Goal: Information Seeking & Learning: Understand process/instructions

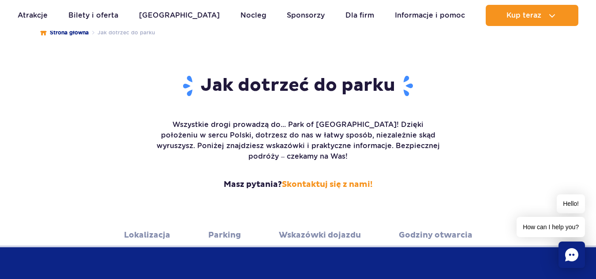
scroll to position [88, 0]
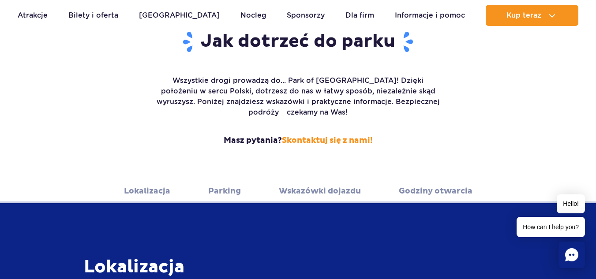
click at [232, 183] on link "Parking" at bounding box center [224, 191] width 33 height 24
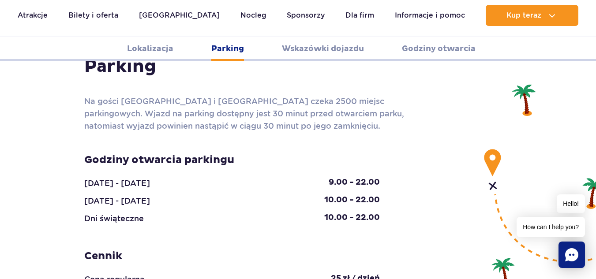
scroll to position [873, 0]
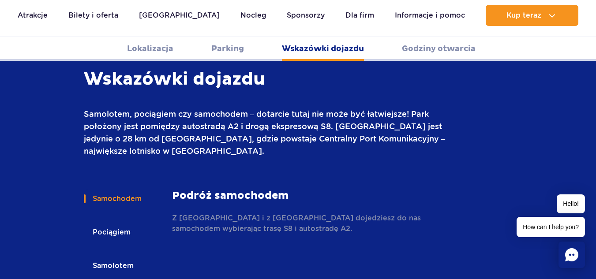
scroll to position [1226, 0]
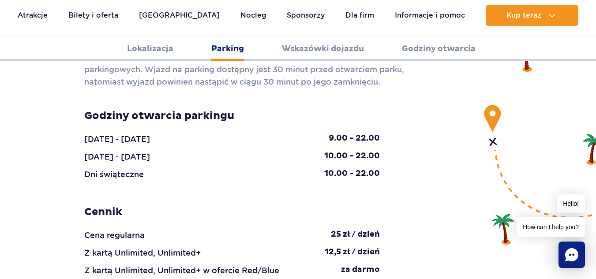
scroll to position [741, 0]
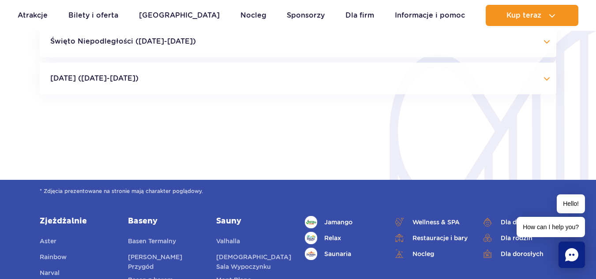
scroll to position [2152, 0]
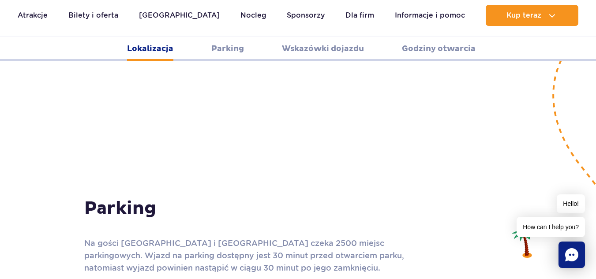
scroll to position [697, 0]
